Goal: Information Seeking & Learning: Learn about a topic

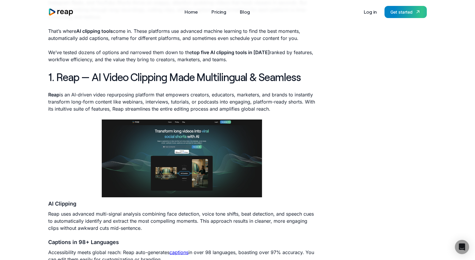
scroll to position [209, 0]
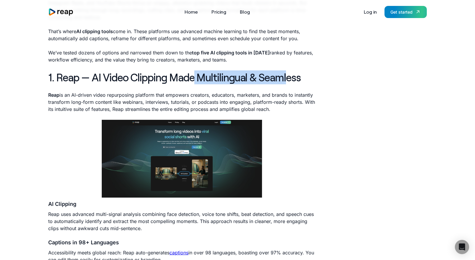
drag, startPoint x: 195, startPoint y: 78, endPoint x: 289, endPoint y: 77, distance: 94.6
click at [289, 78] on h2 "1. Reap — AI Video Clipping Made Multilingual & Seamless" at bounding box center [181, 77] width 267 height 14
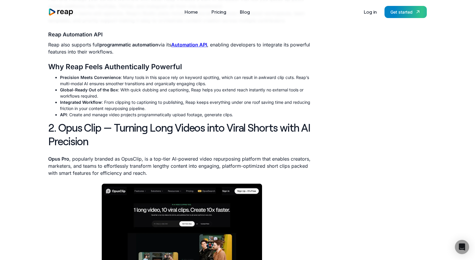
scroll to position [589, 0]
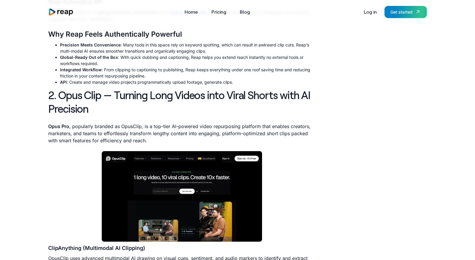
click at [66, 14] on img "home" at bounding box center [60, 12] width 25 height 8
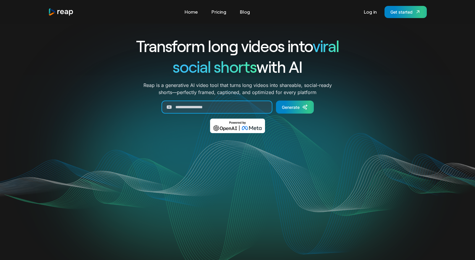
click at [191, 102] on input "Generate Form" at bounding box center [216, 107] width 111 height 13
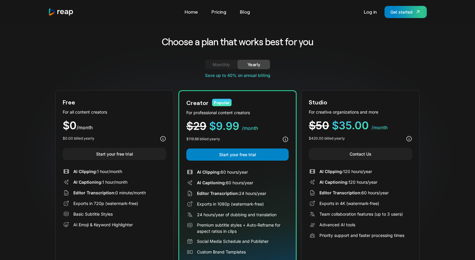
click at [228, 59] on div "Choose a plan that works best for you Monthly Yearly Free Plan For all content …" at bounding box center [237, 154] width 364 height 239
click at [226, 62] on div "Monthly" at bounding box center [221, 64] width 18 height 7
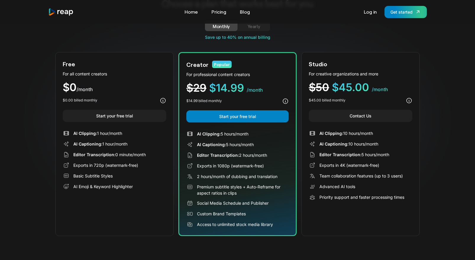
scroll to position [40, 0]
